Goal: Obtain resource: Download file/media

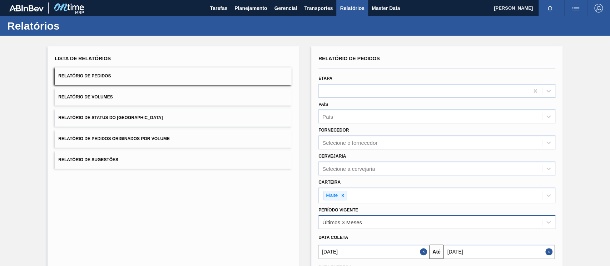
scroll to position [65, 0]
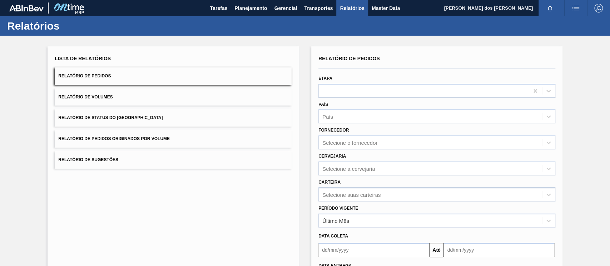
scroll to position [64, 0]
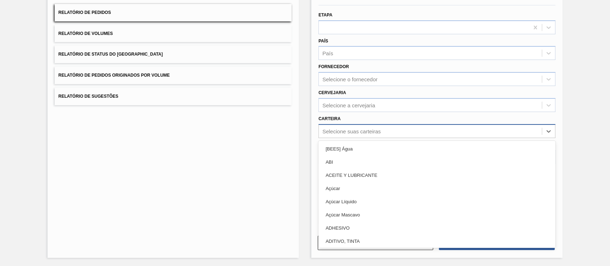
click at [334, 132] on div "Selecione suas carteiras" at bounding box center [351, 131] width 58 height 6
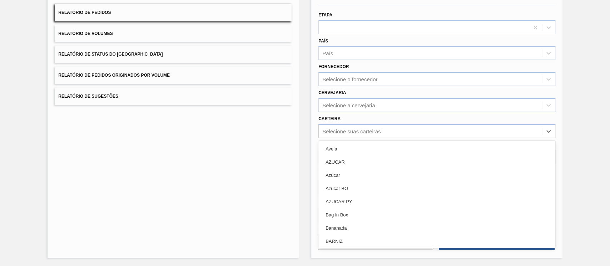
scroll to position [0, 0]
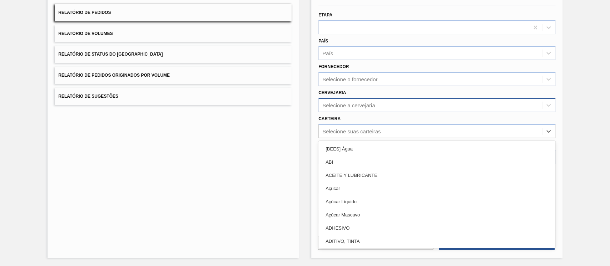
click at [339, 107] on div "Selecione a cervejaria" at bounding box center [348, 105] width 53 height 6
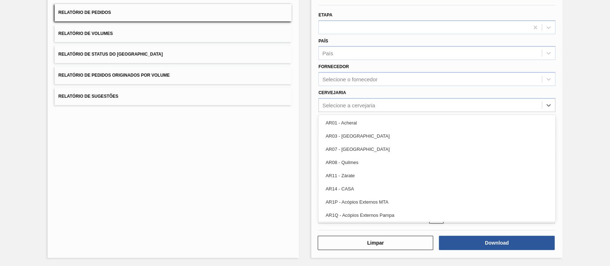
click at [295, 136] on div "Lista de Relatórios Relatório de Pedidos Relatório de Volumes Relatório de Stat…" at bounding box center [173, 120] width 251 height 275
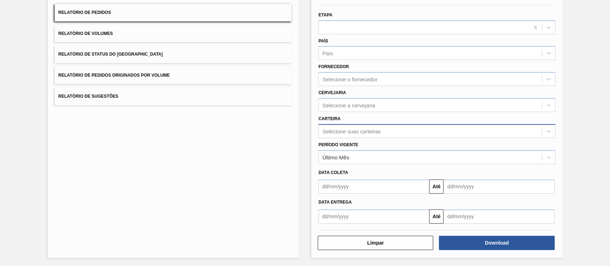
click at [340, 128] on div "Selecione suas carteiras" at bounding box center [351, 131] width 58 height 6
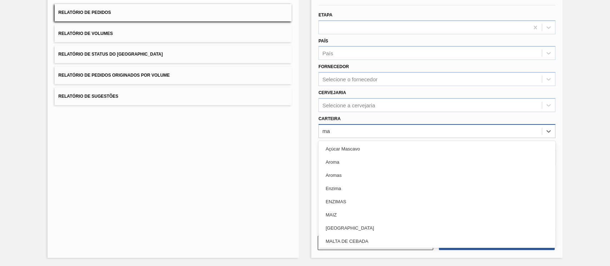
type input "mal"
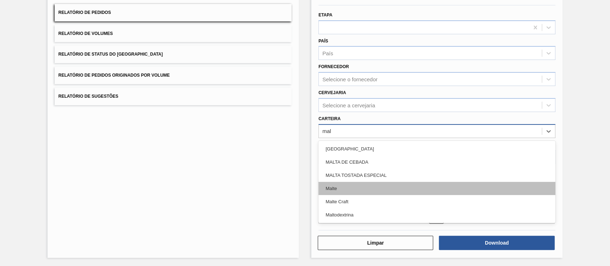
click at [334, 191] on div "Malte" at bounding box center [436, 188] width 237 height 13
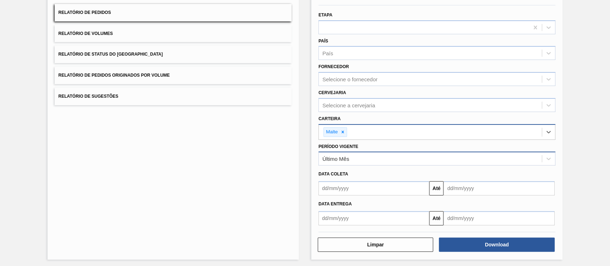
click at [334, 158] on div "Último Mês" at bounding box center [335, 159] width 27 height 6
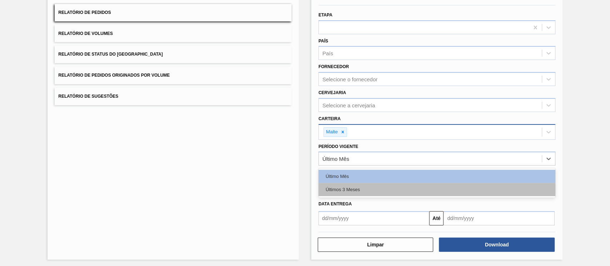
click at [345, 184] on div "Últimos 3 Meses" at bounding box center [436, 189] width 237 height 13
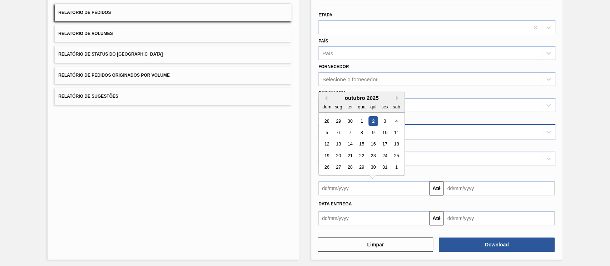
drag, startPoint x: 382, startPoint y: 192, endPoint x: 374, endPoint y: 189, distance: 8.7
click at [380, 192] on input "text" at bounding box center [373, 188] width 111 height 14
click at [327, 96] on div "outubro 2025" at bounding box center [362, 98] width 86 height 6
click at [326, 98] on button "Previous Month" at bounding box center [324, 98] width 5 height 5
click at [342, 121] on div "1" at bounding box center [339, 121] width 10 height 10
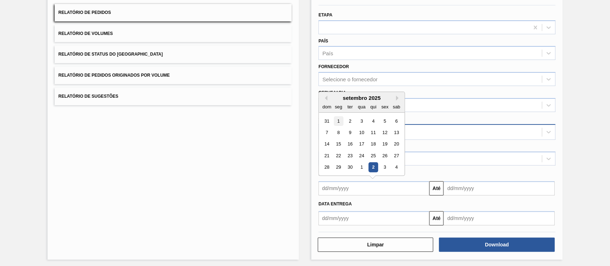
type input "[DATE]"
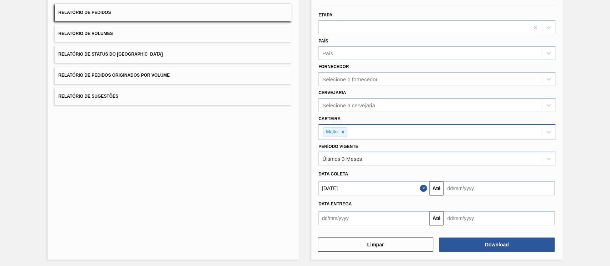
click at [463, 193] on input "text" at bounding box center [498, 188] width 111 height 14
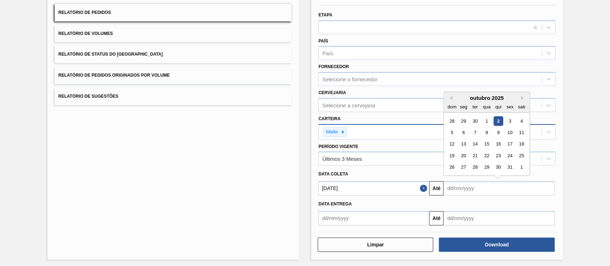
click at [495, 123] on div "2" at bounding box center [498, 121] width 10 height 10
type input "[DATE]"
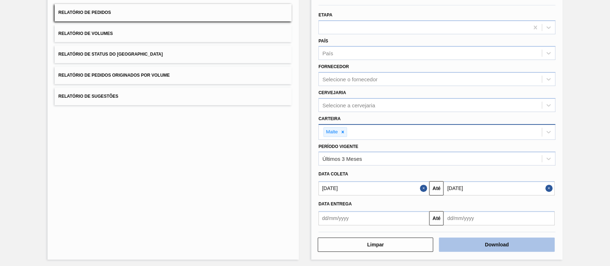
click at [473, 242] on button "Download" at bounding box center [496, 245] width 115 height 14
